Goal: Information Seeking & Learning: Learn about a topic

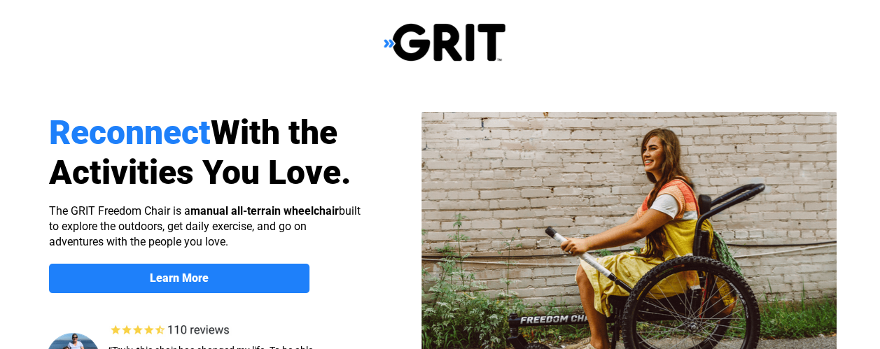
select select "US"
drag, startPoint x: 0, startPoint y: 0, endPoint x: 767, endPoint y: 20, distance: 767.1
click at [767, 20] on div at bounding box center [444, 42] width 889 height 85
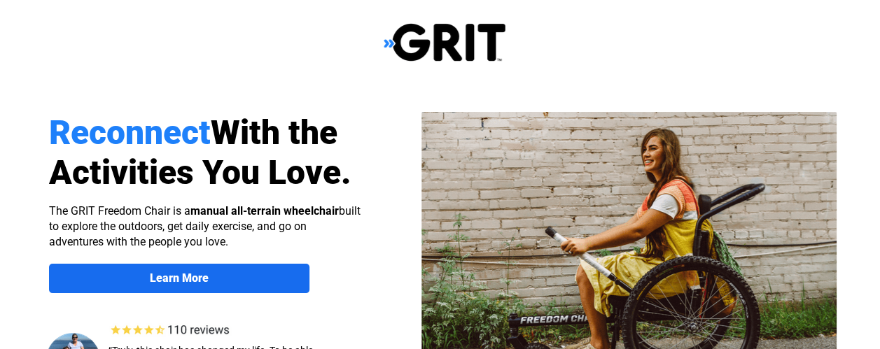
click at [298, 275] on span "Learn More" at bounding box center [179, 277] width 260 height 13
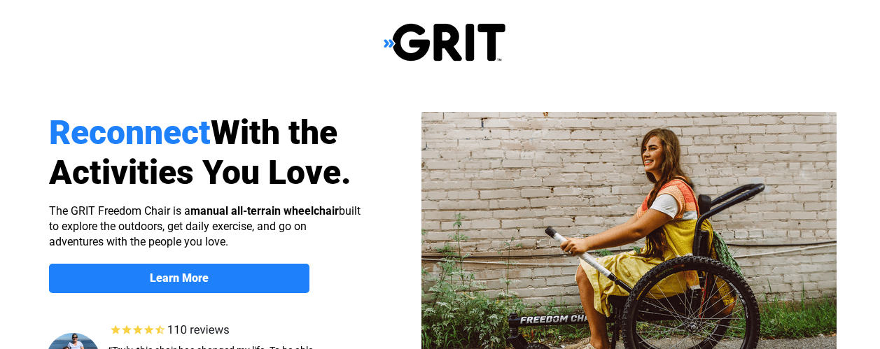
scroll to position [1081, 0]
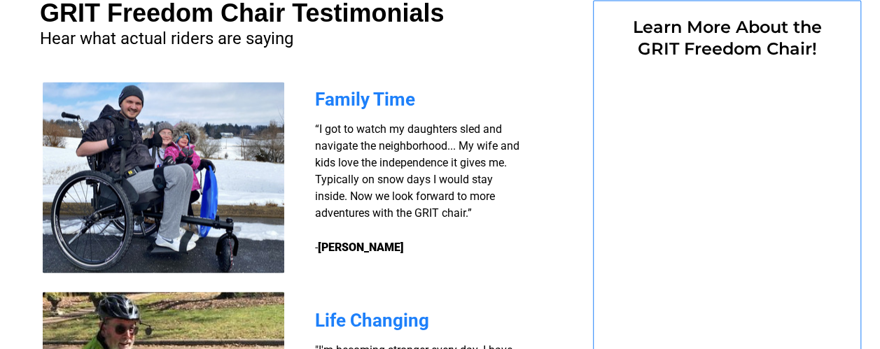
select select "US"
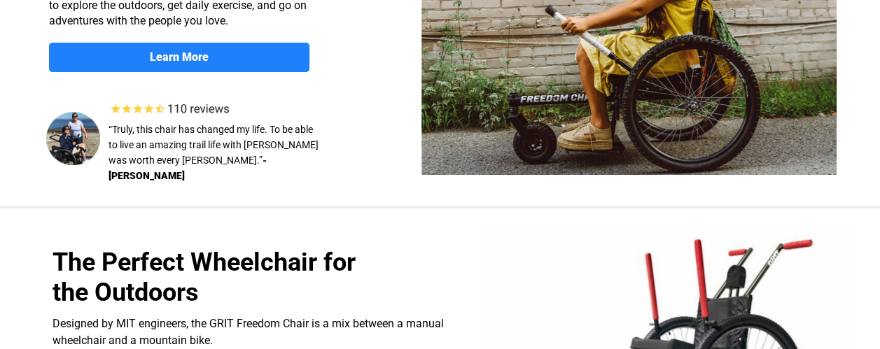
scroll to position [0, 0]
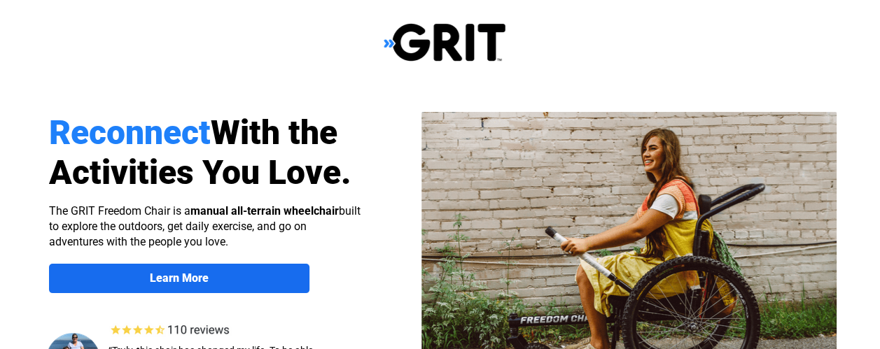
click at [232, 292] on link "Learn More" at bounding box center [179, 278] width 260 height 29
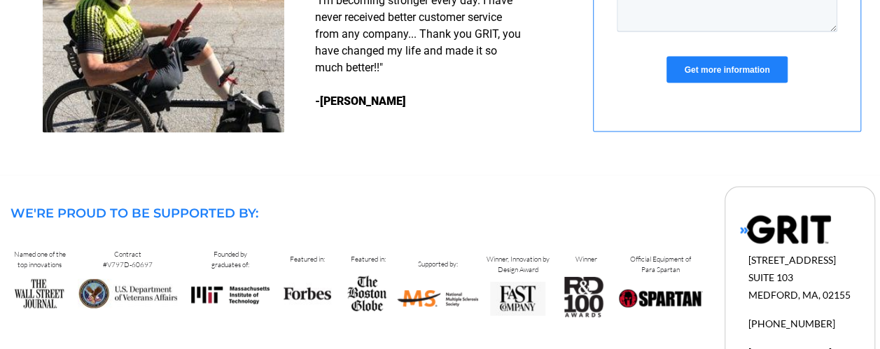
scroll to position [1485, 0]
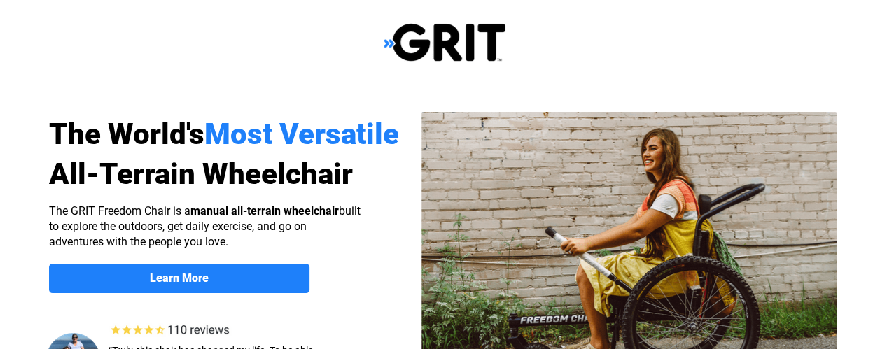
select select "US"
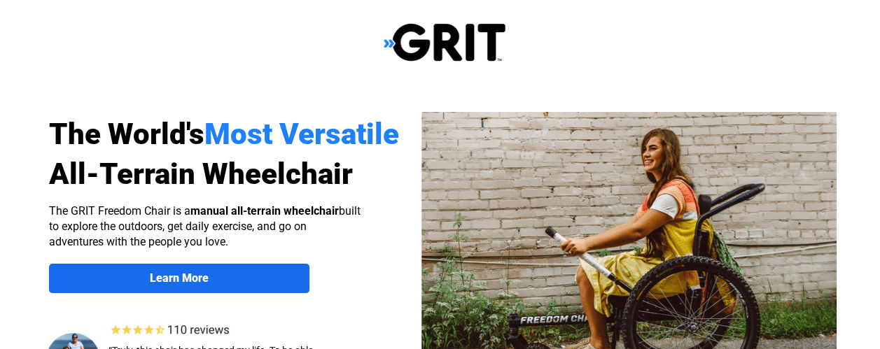
click at [250, 274] on span "Learn More" at bounding box center [179, 277] width 260 height 13
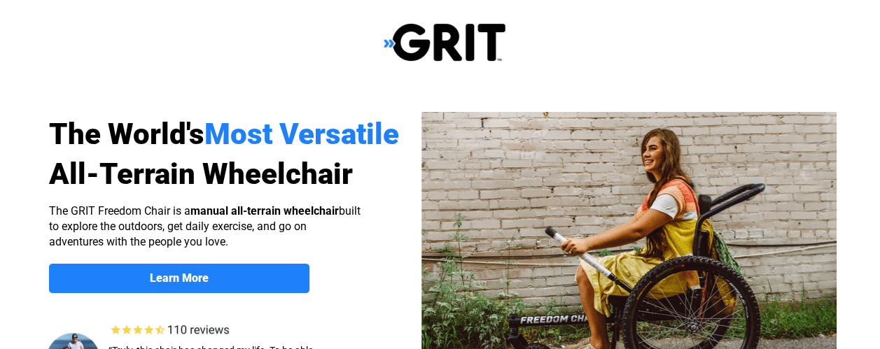
select select "US"
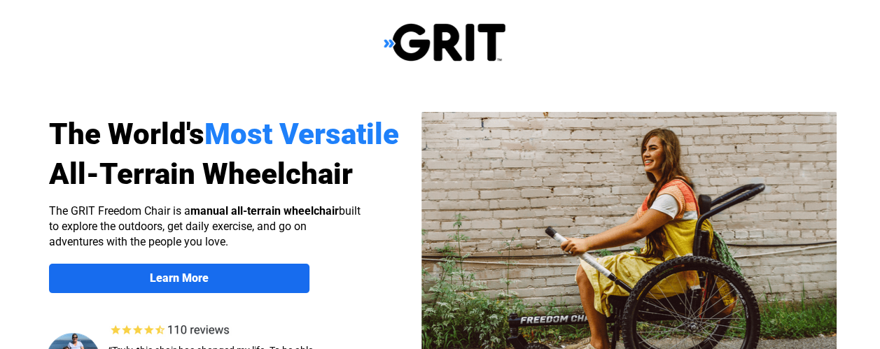
click at [292, 272] on span "Learn More" at bounding box center [179, 277] width 260 height 13
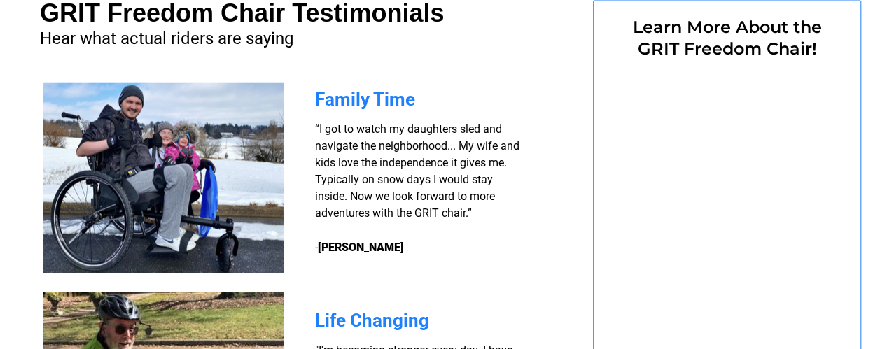
select select "US"
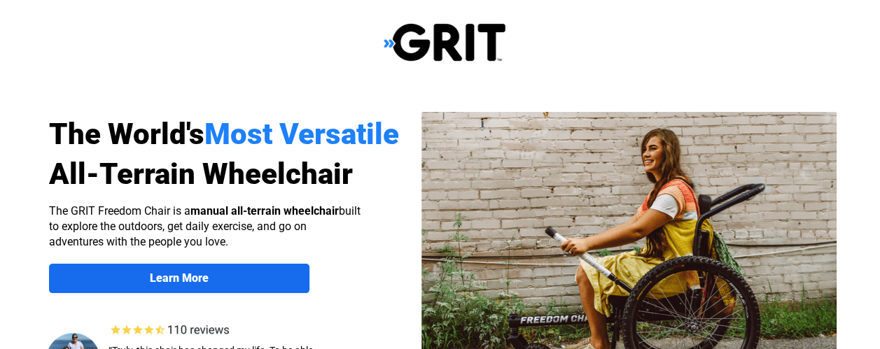
click at [263, 275] on span "Learn More" at bounding box center [179, 277] width 260 height 13
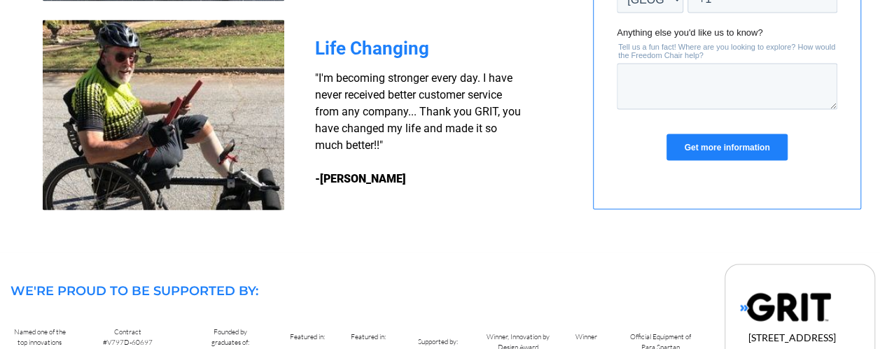
scroll to position [1356, 0]
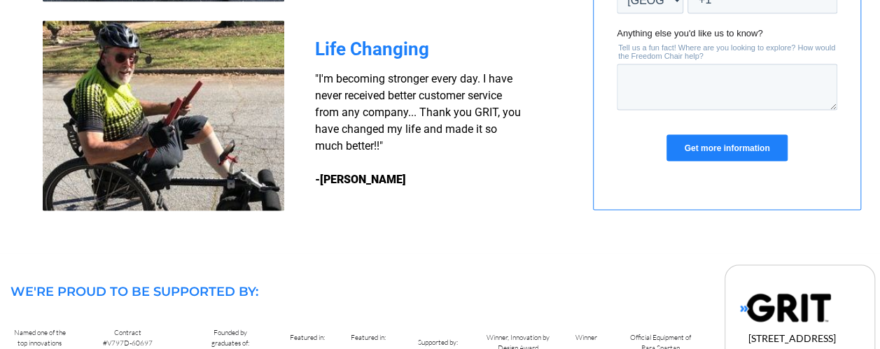
click at [716, 149] on input "Get more information" at bounding box center [726, 148] width 120 height 27
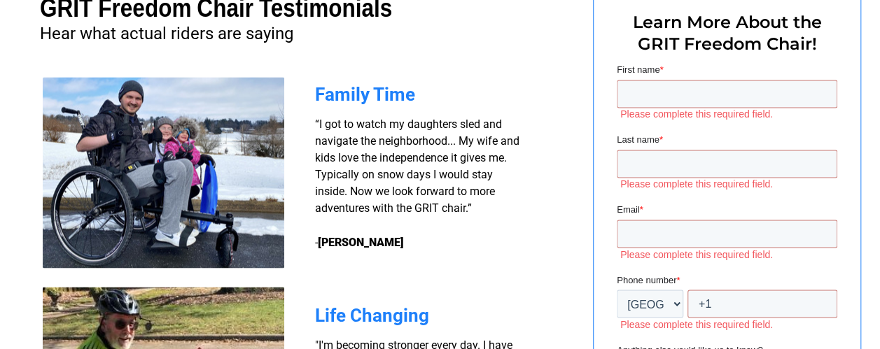
scroll to position [1089, 0]
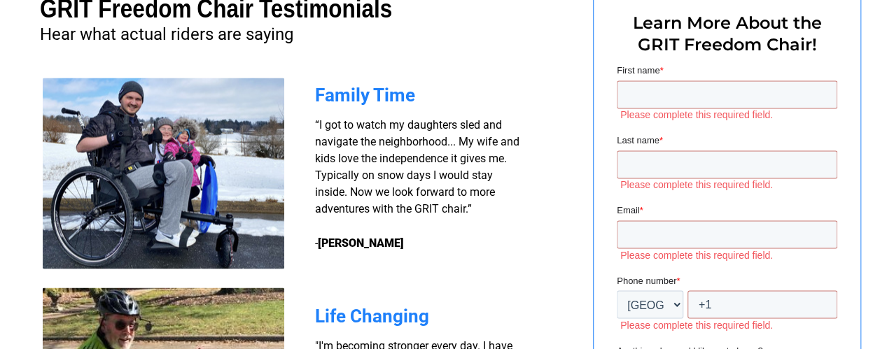
click at [320, 146] on span "“I got to watch my daughters sled and navigate the neighborhood... My wife and …" at bounding box center [417, 183] width 204 height 131
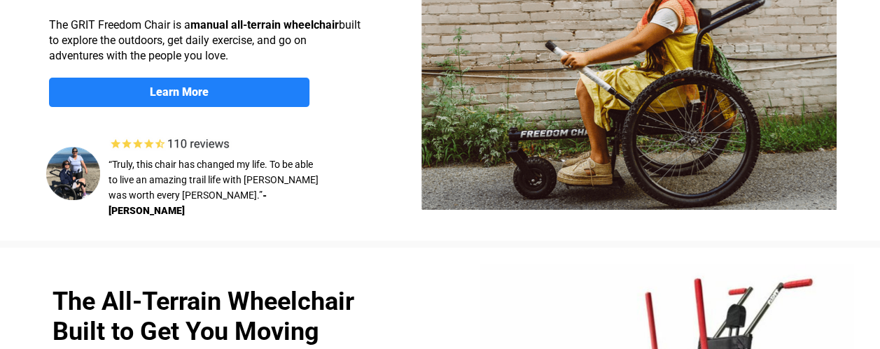
scroll to position [0, 0]
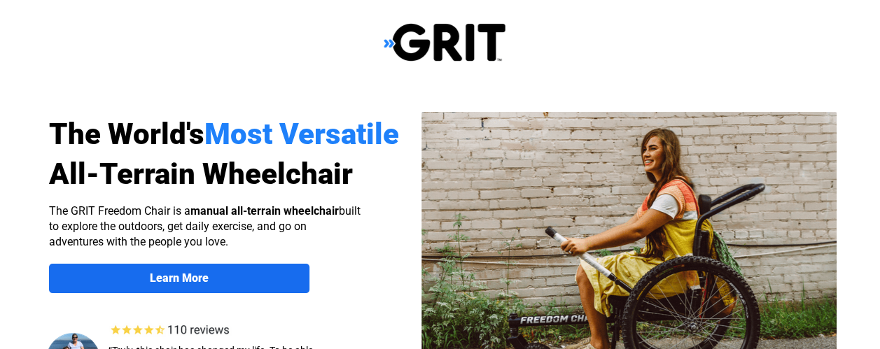
click at [243, 271] on link "Learn More" at bounding box center [179, 278] width 260 height 29
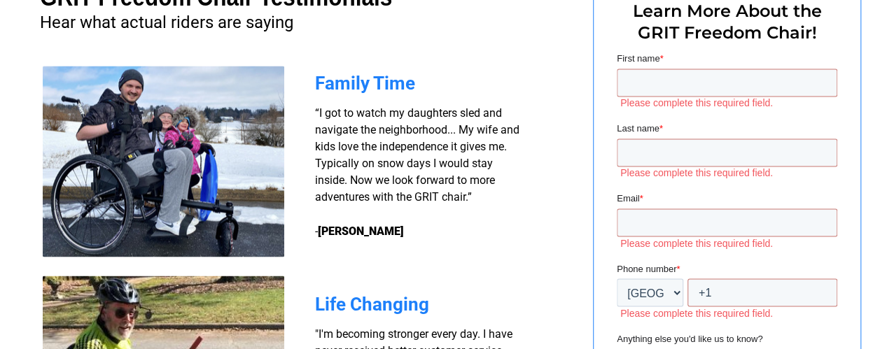
scroll to position [1102, 0]
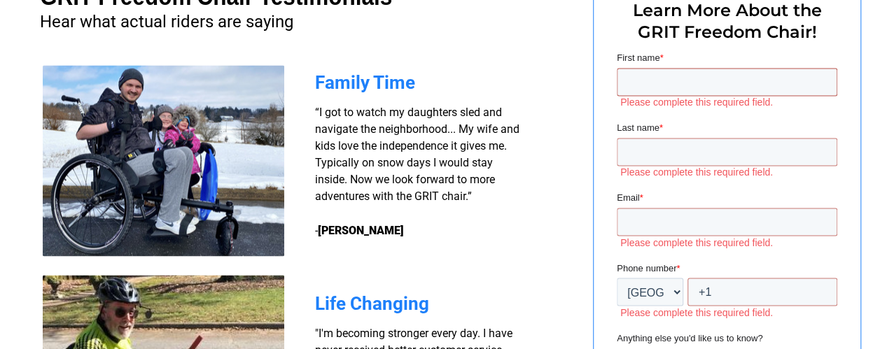
click at [678, 72] on input "First name *" at bounding box center [726, 82] width 220 height 28
type input "john"
type input "doe"
type input "[EMAIL_ADDRESS][DOMAIN_NAME]"
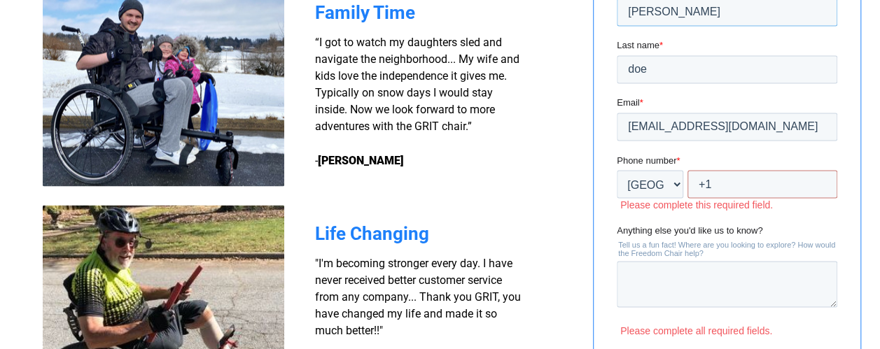
scroll to position [1178, 0]
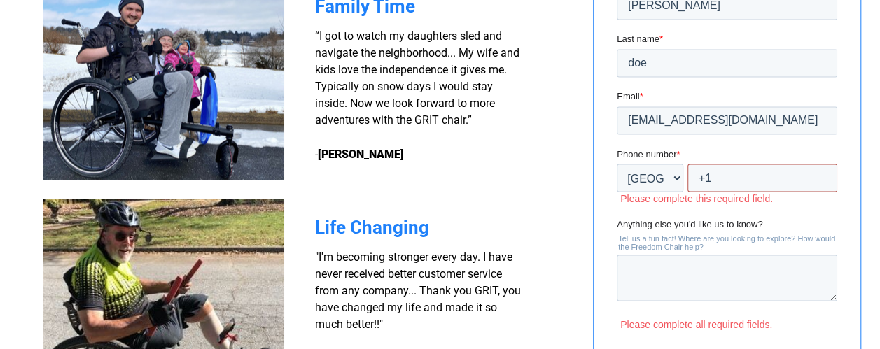
click at [756, 176] on input "+1" at bounding box center [762, 178] width 150 height 28
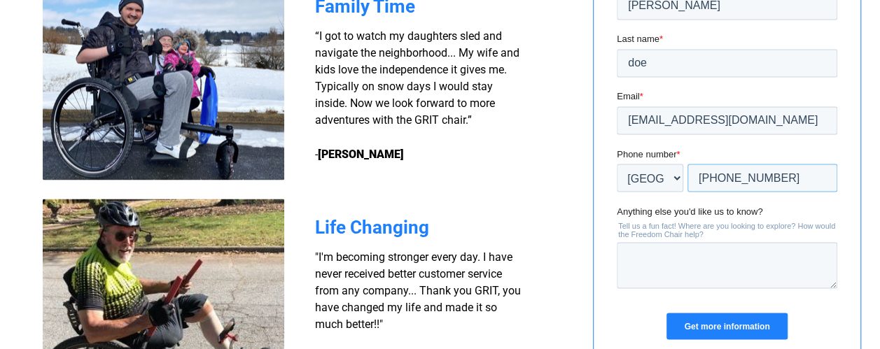
type input "+1 987654321"
click at [740, 322] on input "Get more information" at bounding box center [726, 326] width 120 height 27
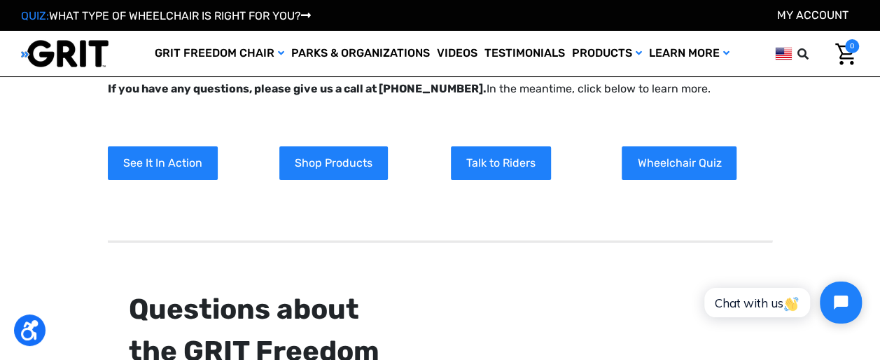
scroll to position [59, 0]
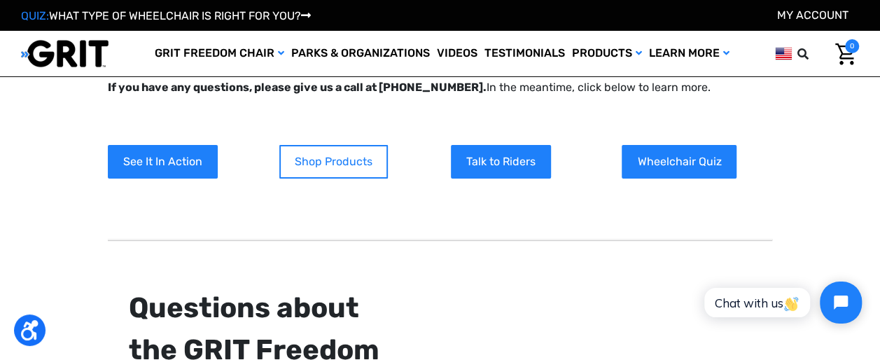
click at [326, 157] on link "Shop Products" at bounding box center [333, 162] width 108 height 34
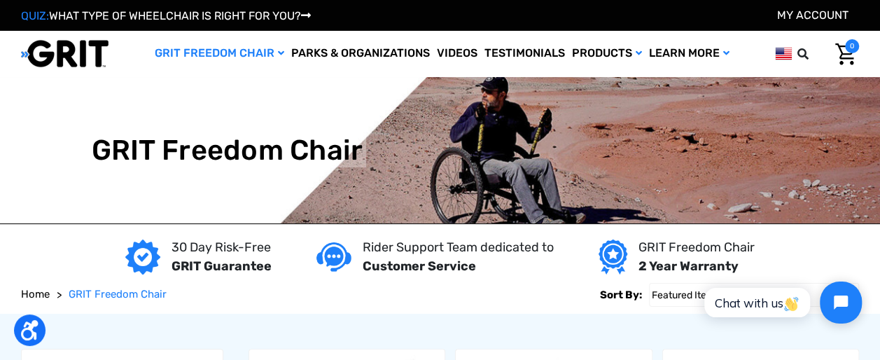
click at [246, 253] on p "30 Day Risk-Free" at bounding box center [221, 247] width 100 height 19
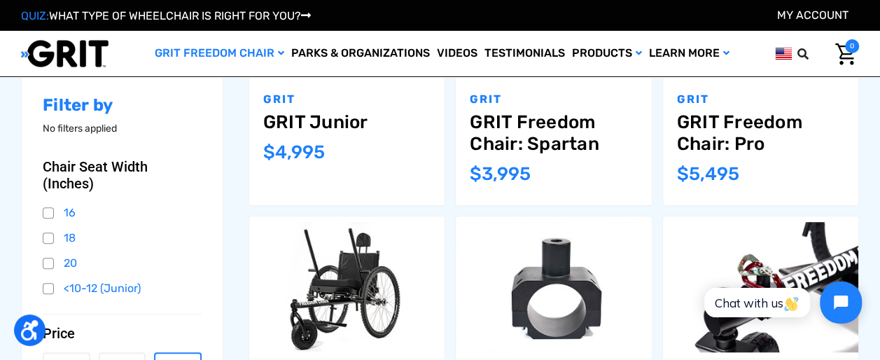
scroll to position [361, 0]
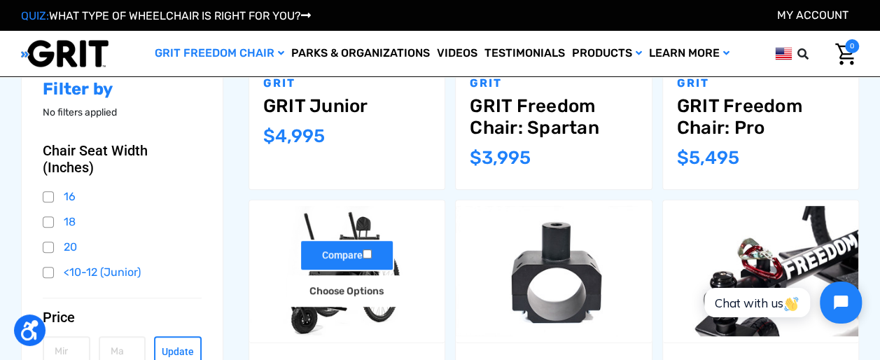
click at [342, 255] on label "Compare" at bounding box center [346, 254] width 94 height 31
click at [362, 255] on input "Compare" at bounding box center [366, 253] width 9 height 9
checkbox input "true"
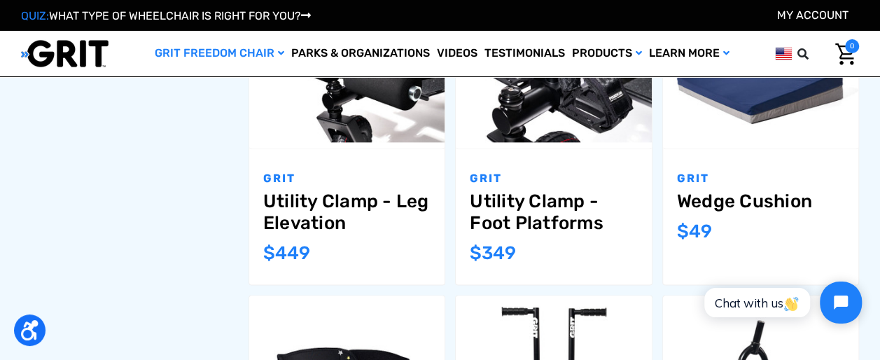
scroll to position [845, 0]
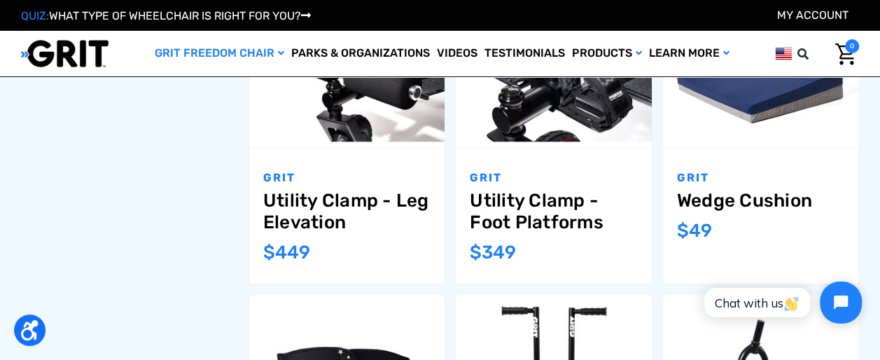
click at [307, 245] on span "$449" at bounding box center [286, 252] width 47 height 22
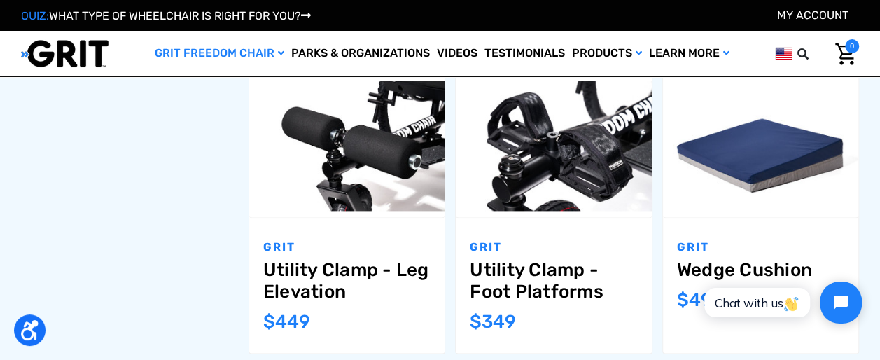
scroll to position [760, 0]
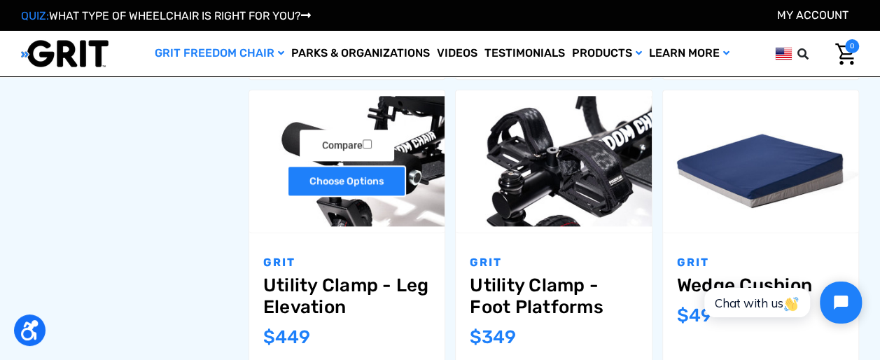
click at [326, 179] on link "Choose Options" at bounding box center [346, 180] width 119 height 31
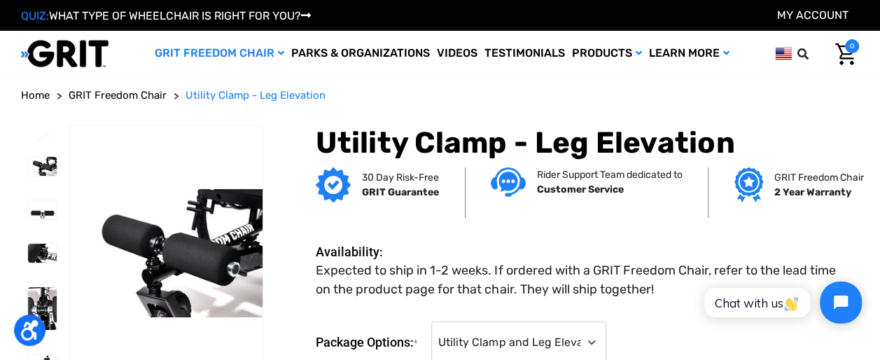
click at [354, 253] on dt "Availability:" at bounding box center [360, 251] width 88 height 19
